Goal: Check status

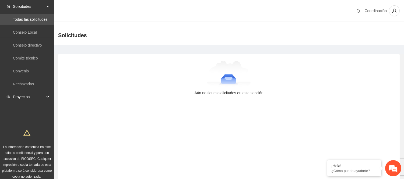
click at [36, 93] on span "Proyectos" at bounding box center [29, 96] width 32 height 11
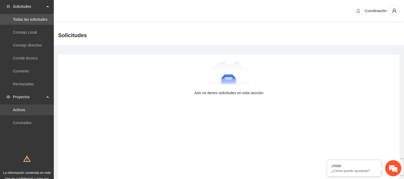
click at [22, 108] on link "Activos" at bounding box center [19, 110] width 12 height 4
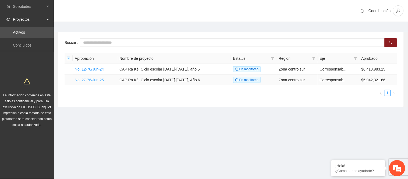
click at [102, 81] on link "No. 27-76/Jun-25" at bounding box center [89, 80] width 29 height 4
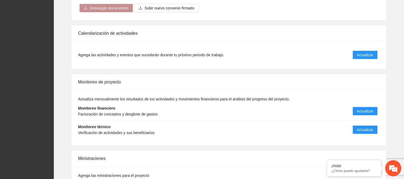
scroll to position [569, 0]
